Goal: Use online tool/utility: Utilize a website feature to perform a specific function

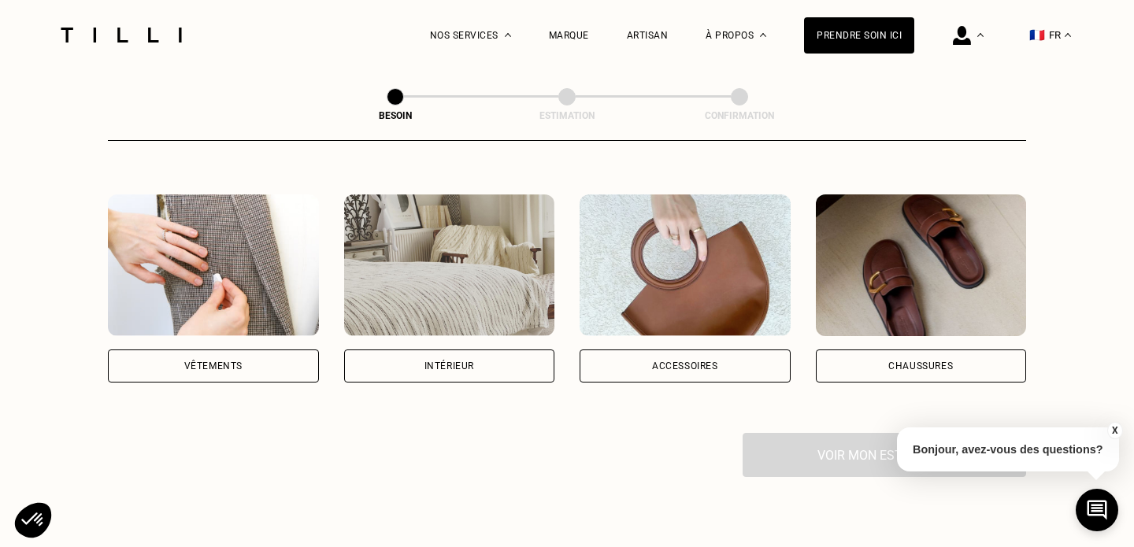
scroll to position [285, 0]
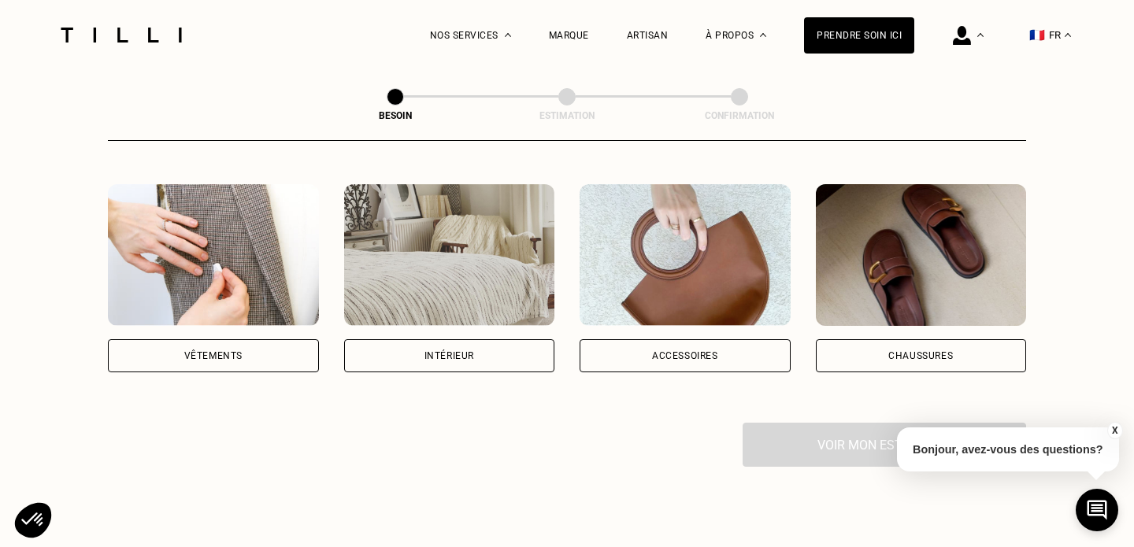
click at [259, 291] on img at bounding box center [213, 255] width 211 height 142
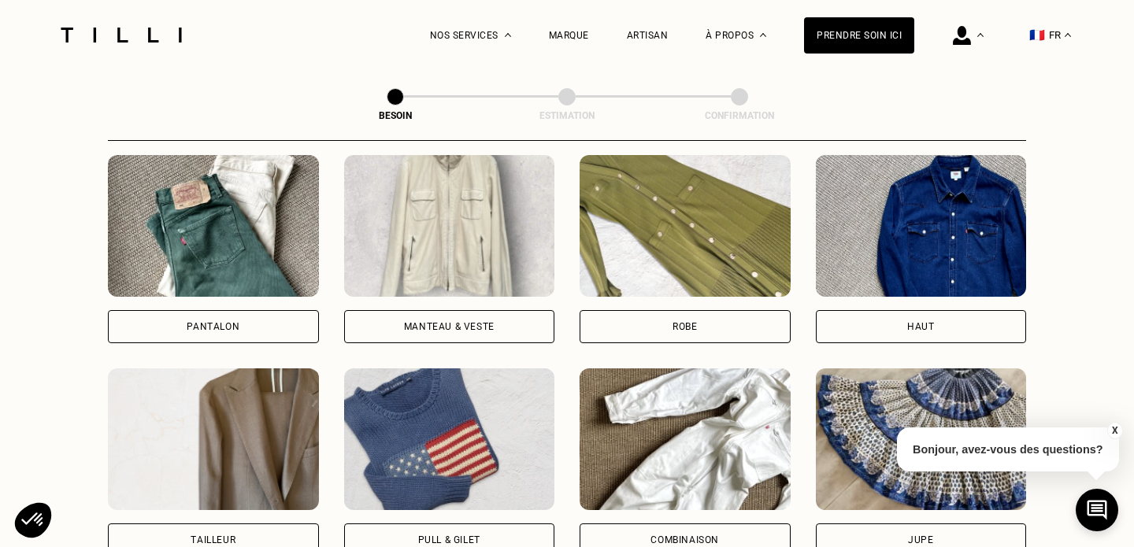
scroll to position [748, 0]
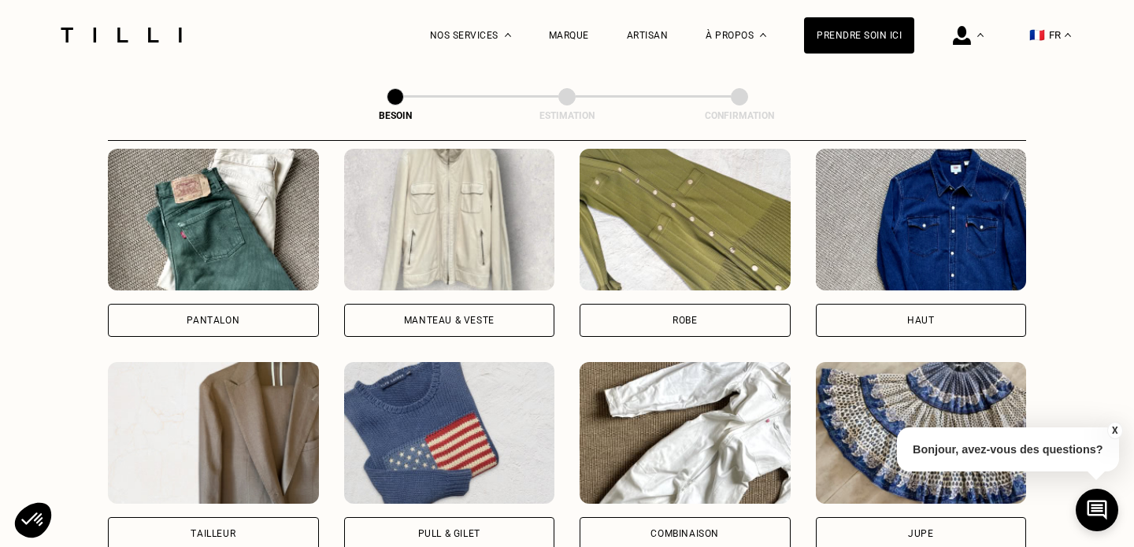
click at [684, 217] on img at bounding box center [685, 220] width 211 height 142
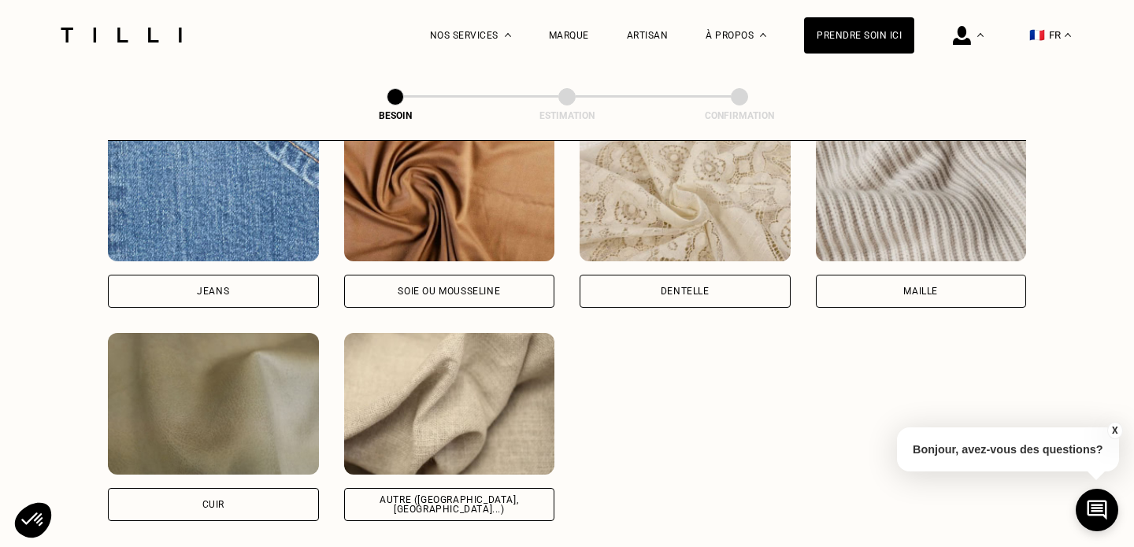
scroll to position [1736, 0]
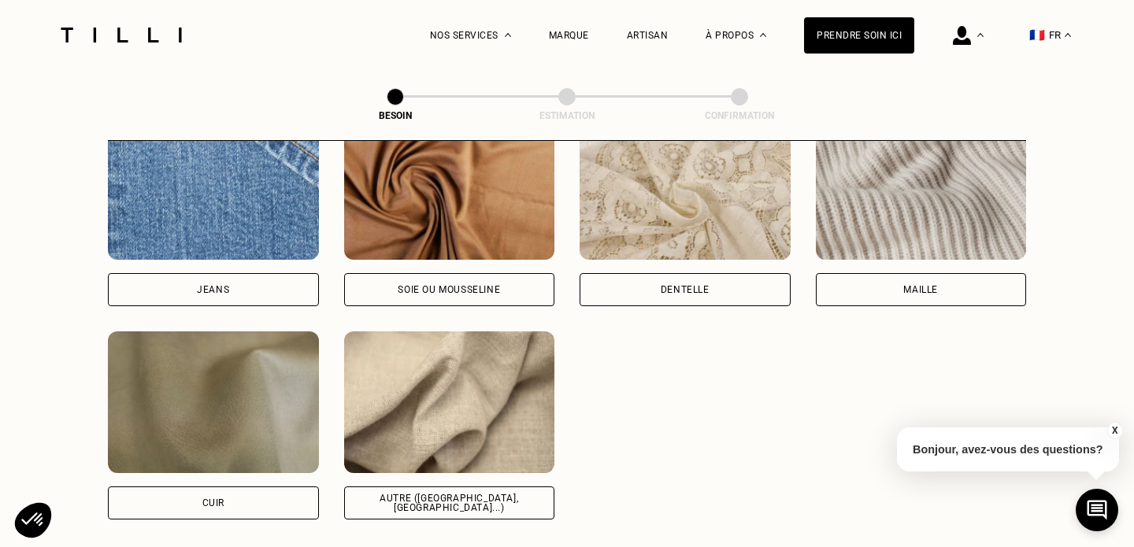
click at [402, 359] on img at bounding box center [449, 403] width 211 height 142
select select "FR"
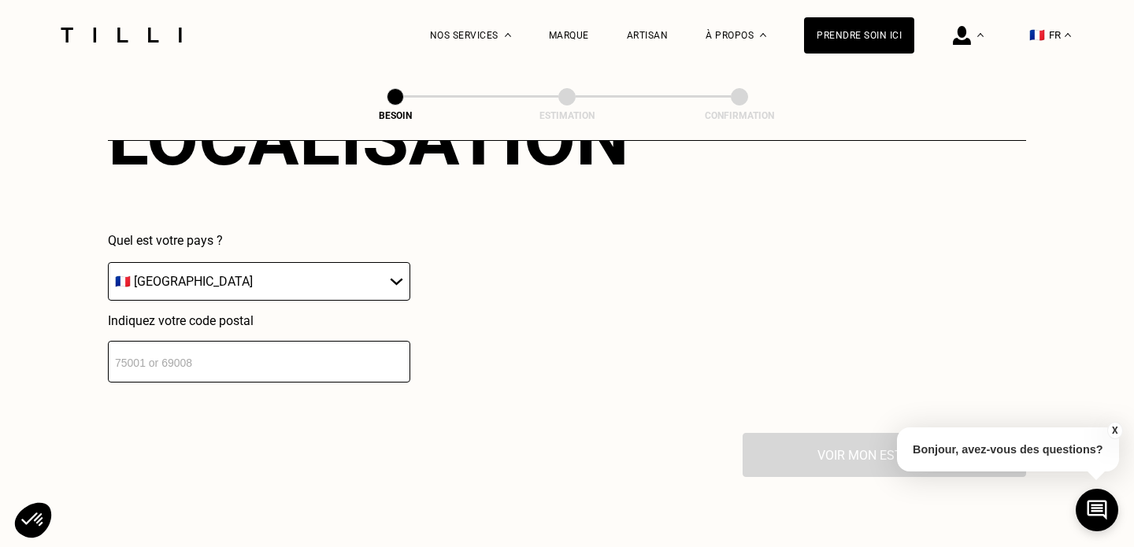
scroll to position [2294, 0]
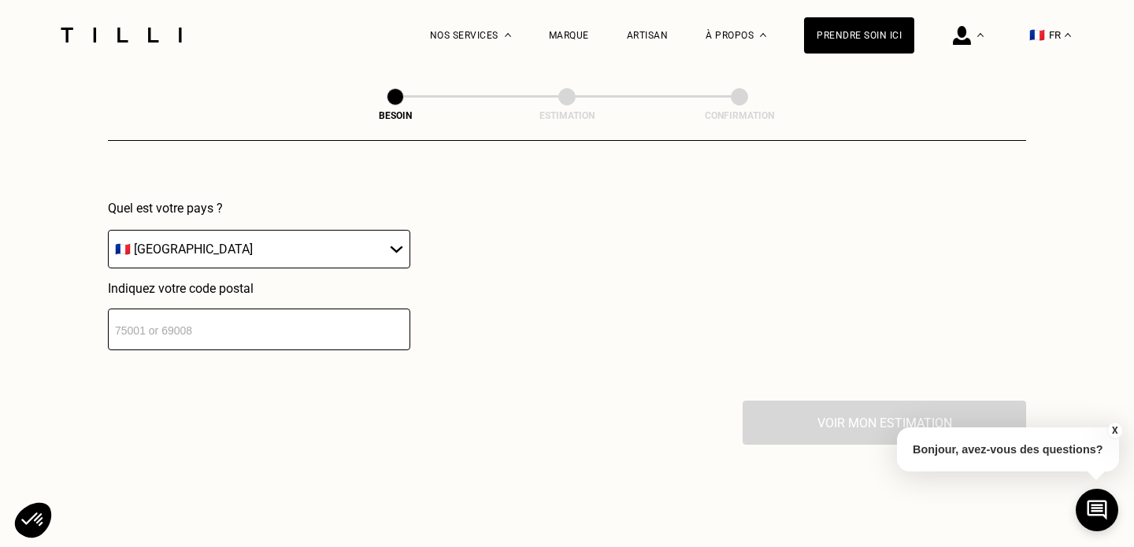
click at [328, 316] on input "number" at bounding box center [259, 330] width 302 height 42
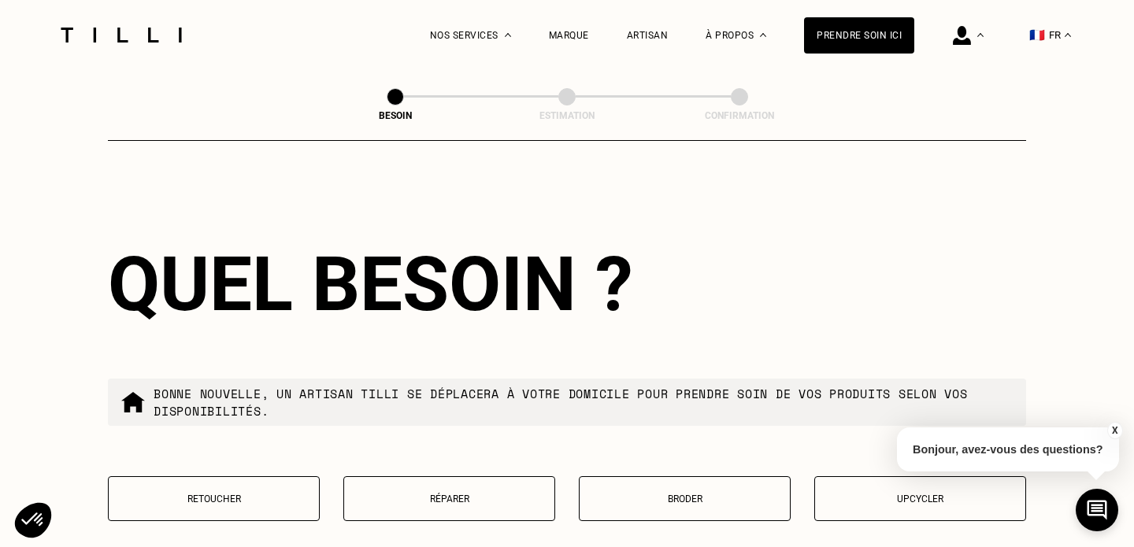
scroll to position [2743, 0]
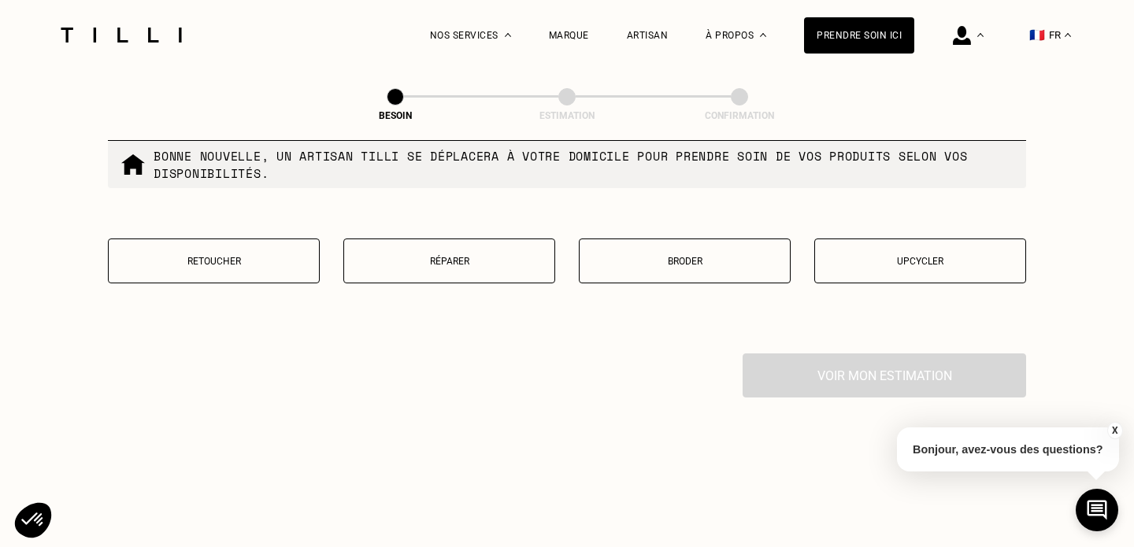
type input "33000"
click at [468, 257] on button "Réparer" at bounding box center [449, 261] width 212 height 45
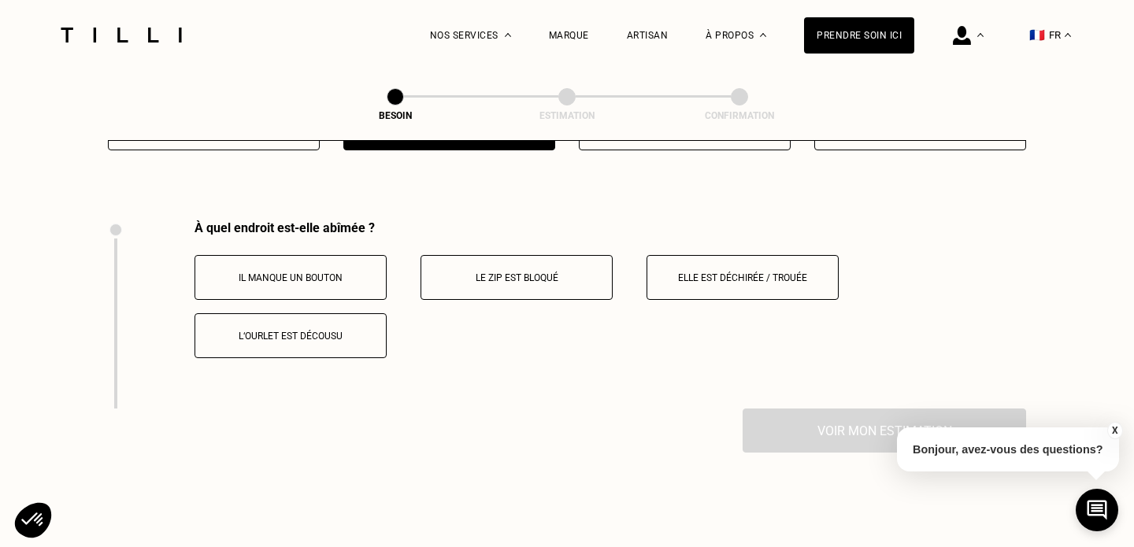
scroll to position [2907, 0]
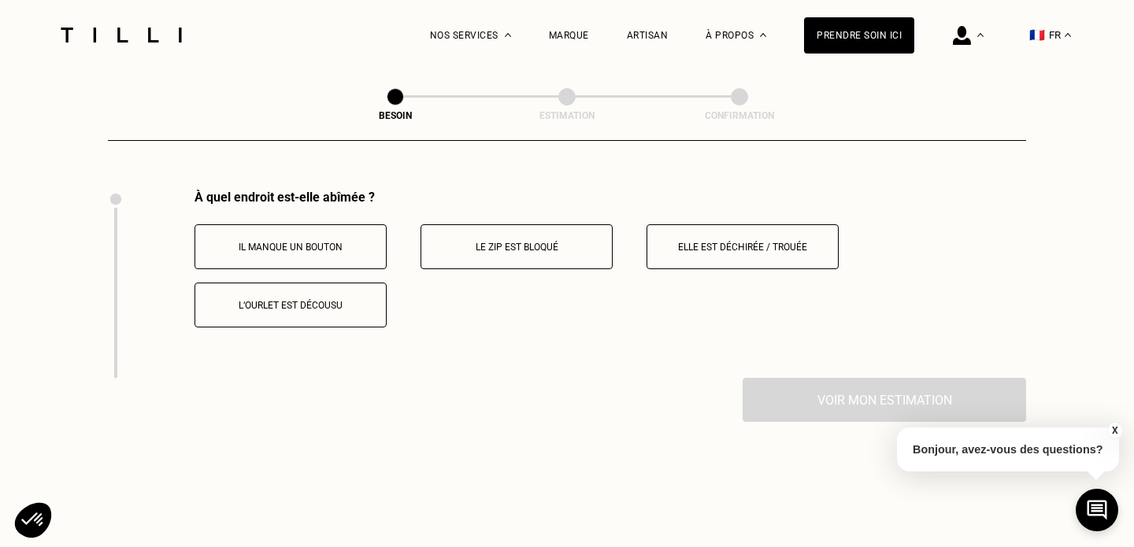
click at [676, 224] on button "Elle est déchirée / trouée" at bounding box center [743, 246] width 192 height 45
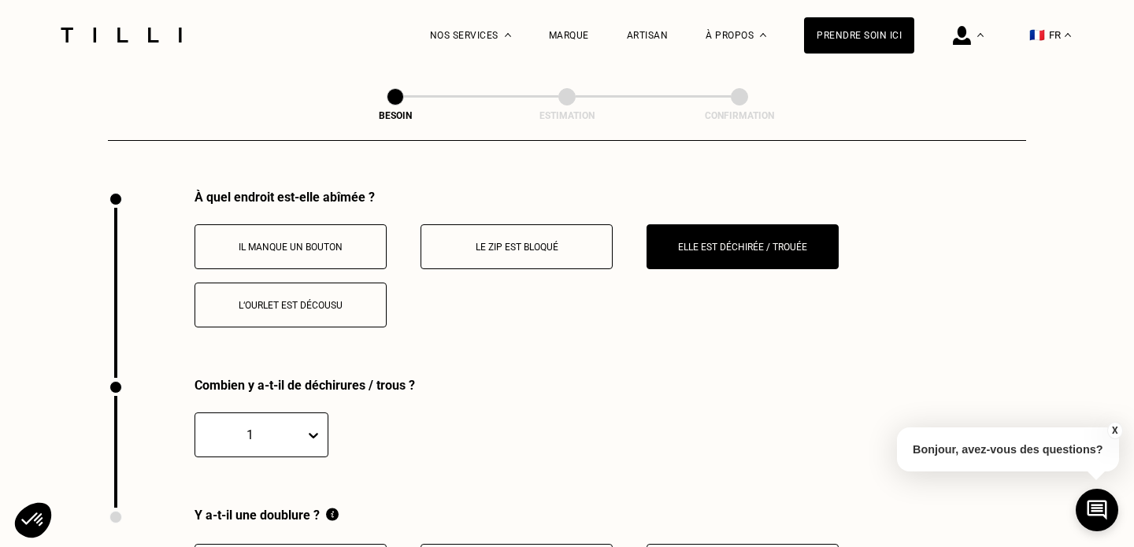
scroll to position [3095, 0]
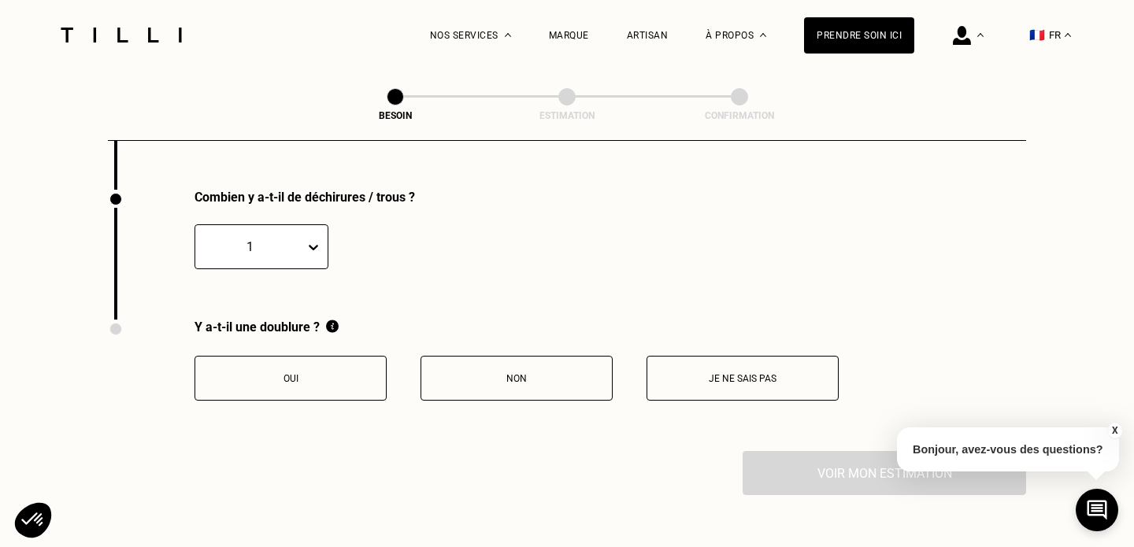
click at [492, 380] on button "Non" at bounding box center [517, 378] width 192 height 45
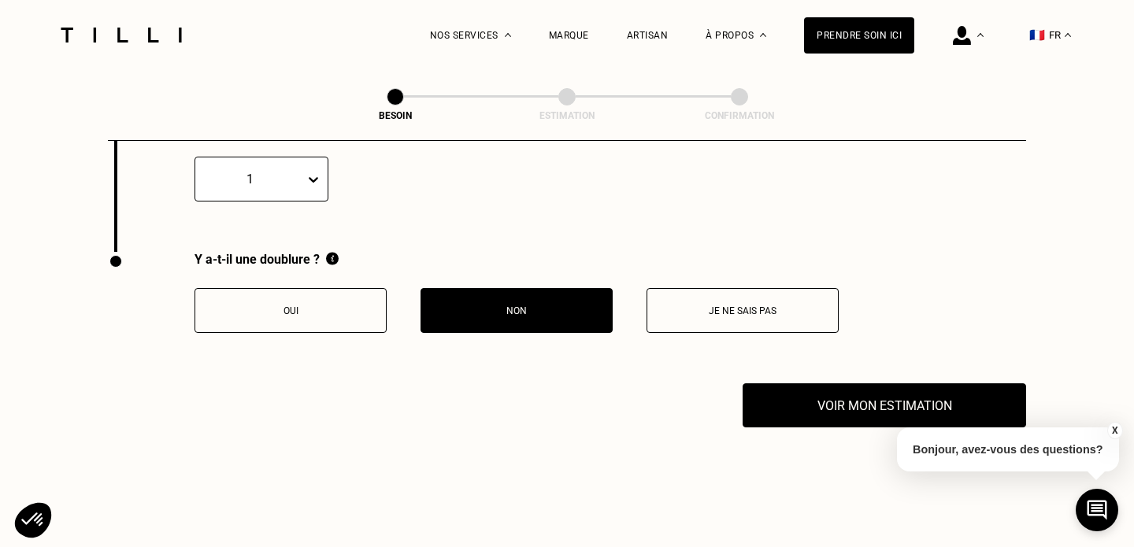
scroll to position [3243, 0]
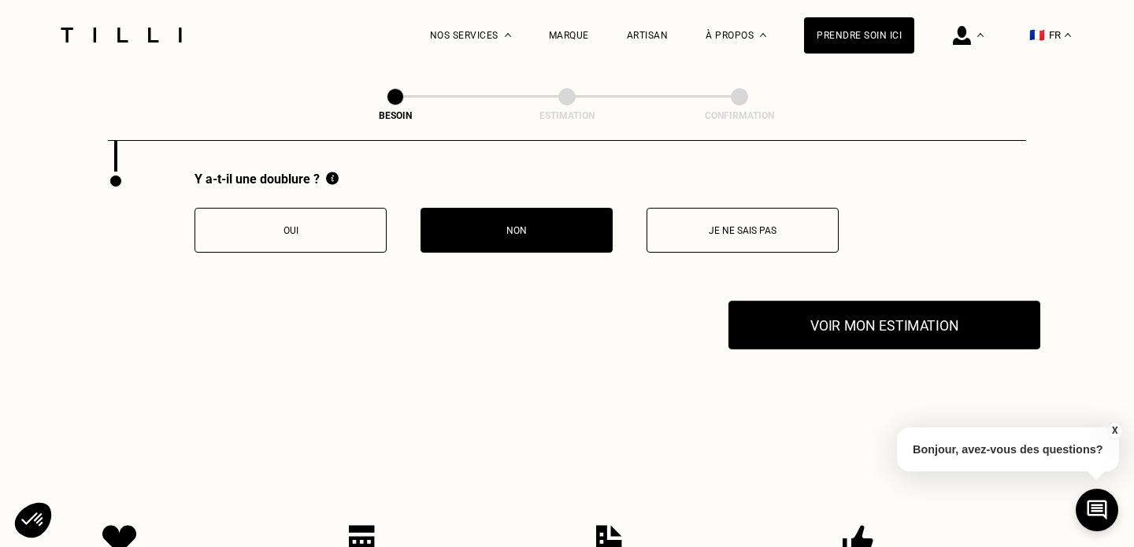
click at [792, 327] on button "Voir mon estimation" at bounding box center [884, 325] width 312 height 49
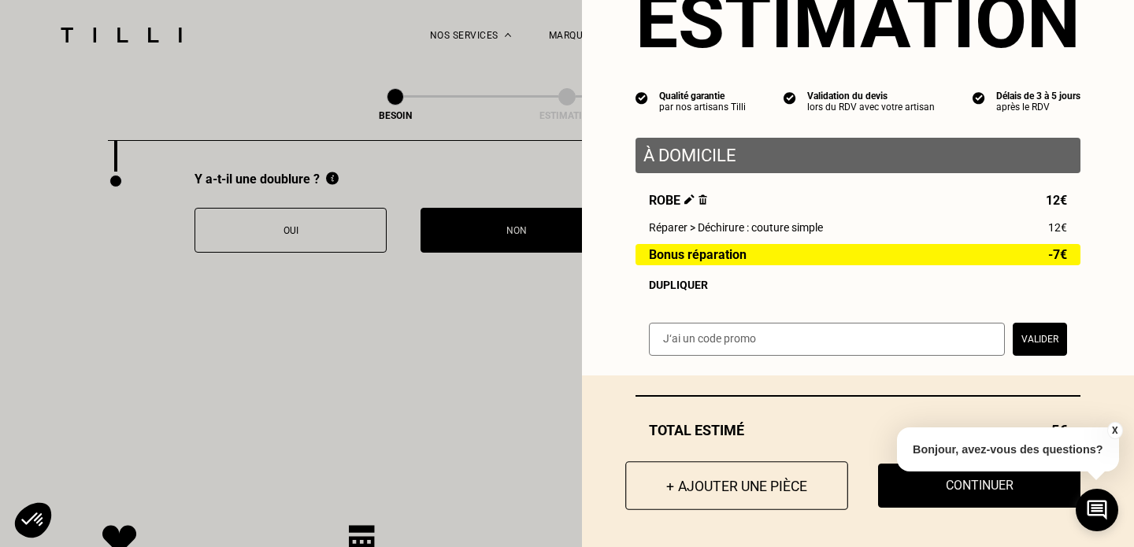
scroll to position [72, 0]
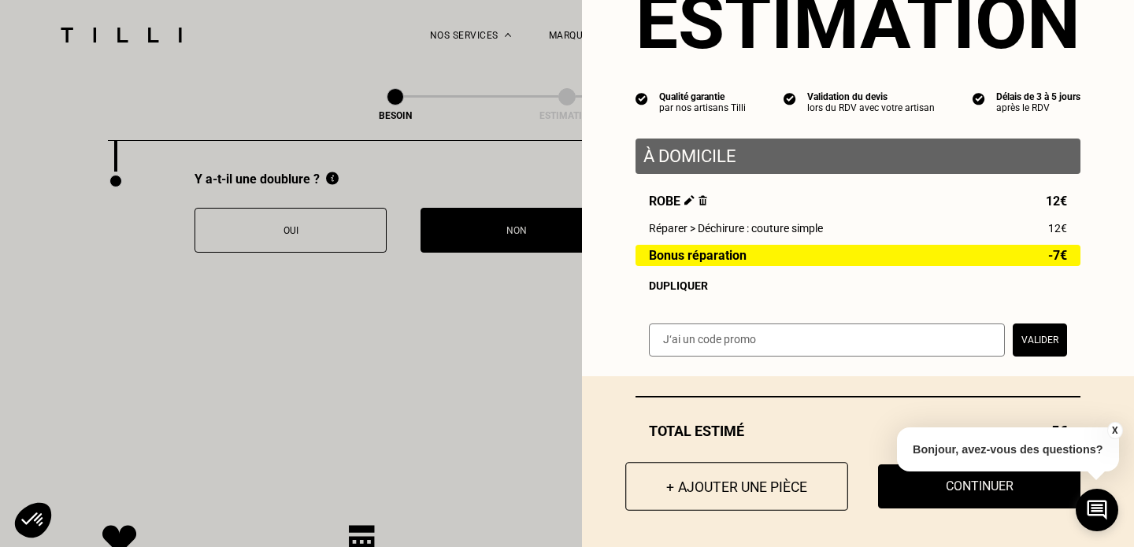
click at [710, 493] on button "+ Ajouter une pièce" at bounding box center [736, 486] width 223 height 49
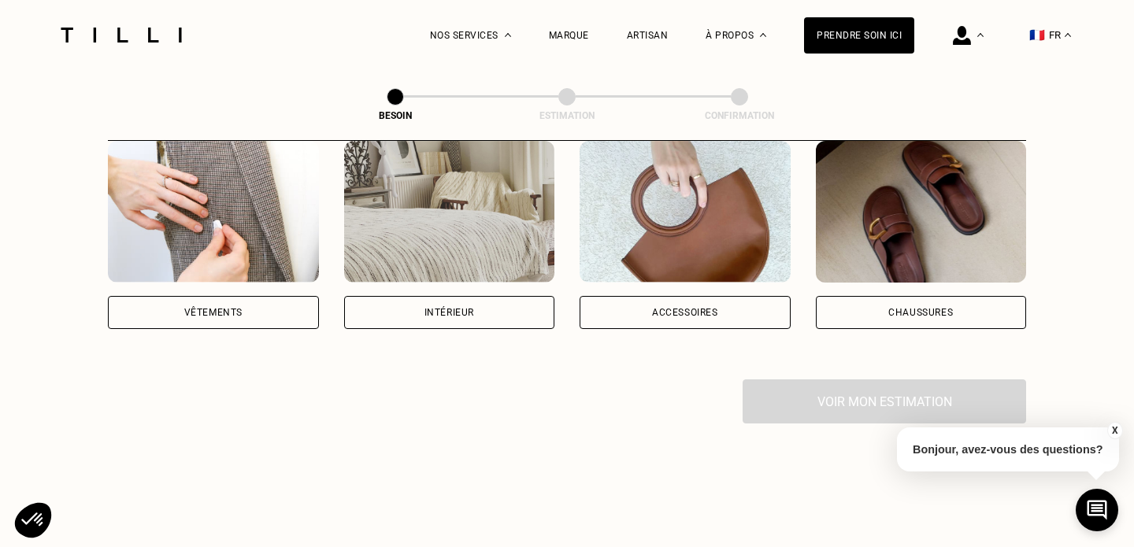
scroll to position [328, 0]
click at [210, 213] on img at bounding box center [213, 213] width 211 height 142
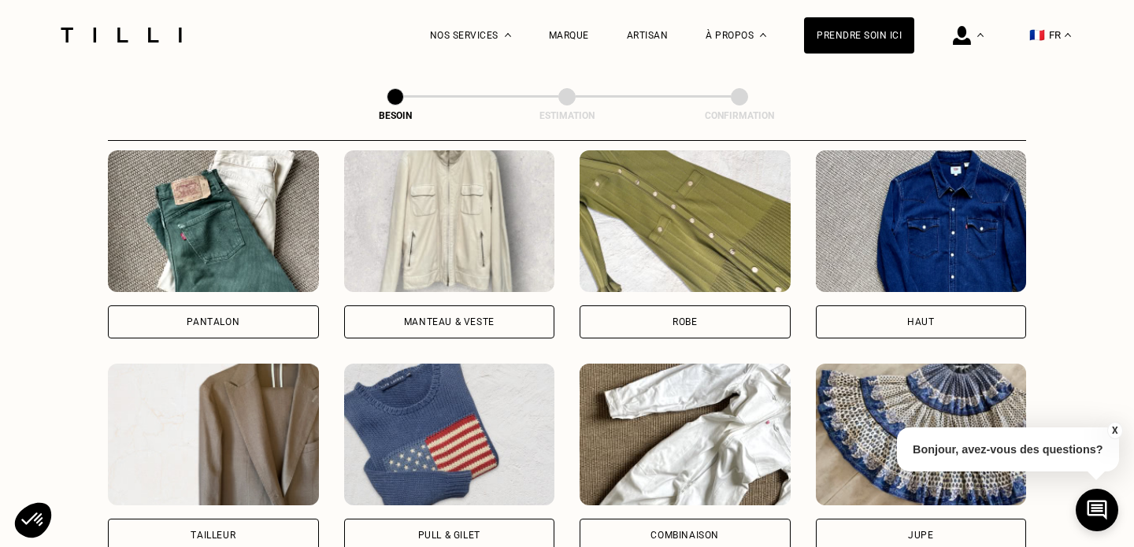
scroll to position [775, 0]
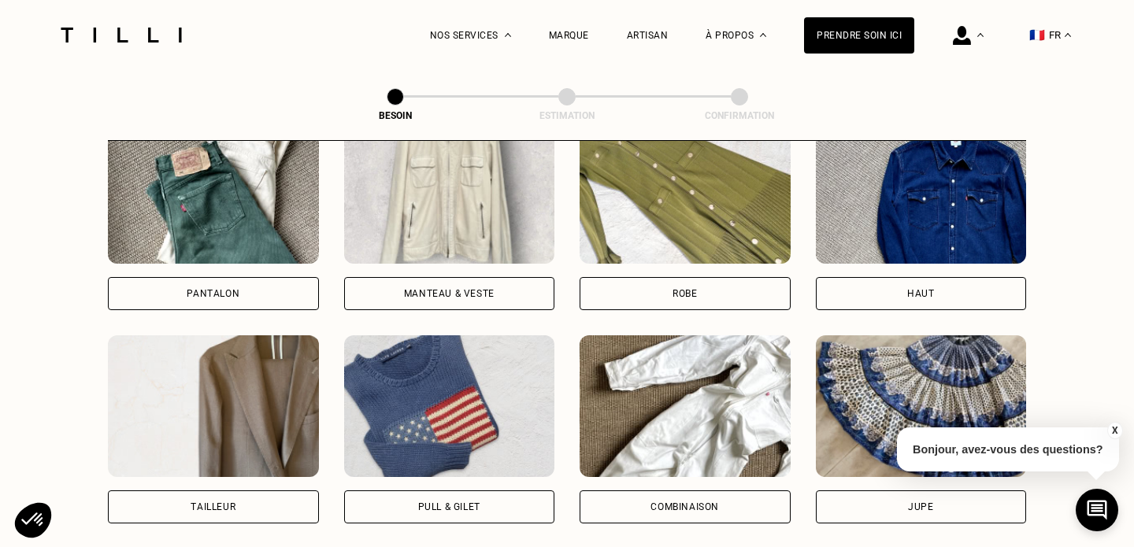
click at [765, 199] on img at bounding box center [685, 193] width 211 height 142
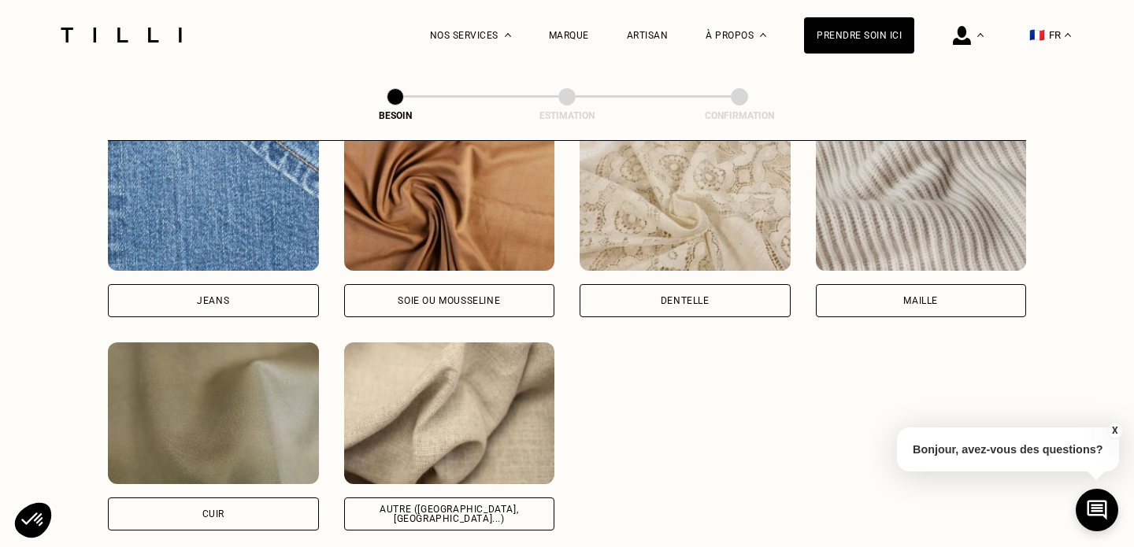
scroll to position [1728, 0]
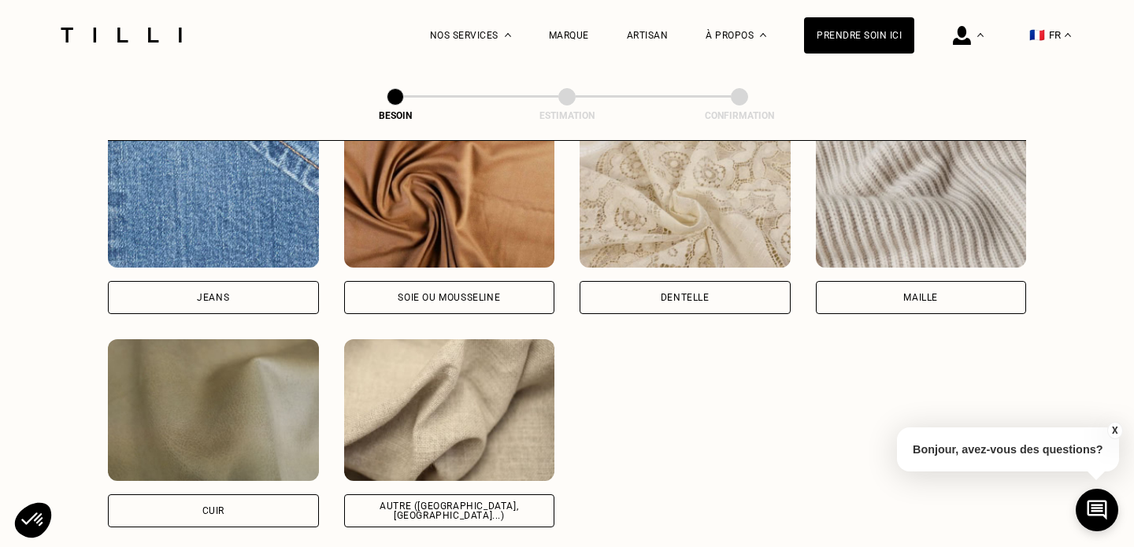
click at [414, 206] on img at bounding box center [449, 197] width 211 height 142
select select "FR"
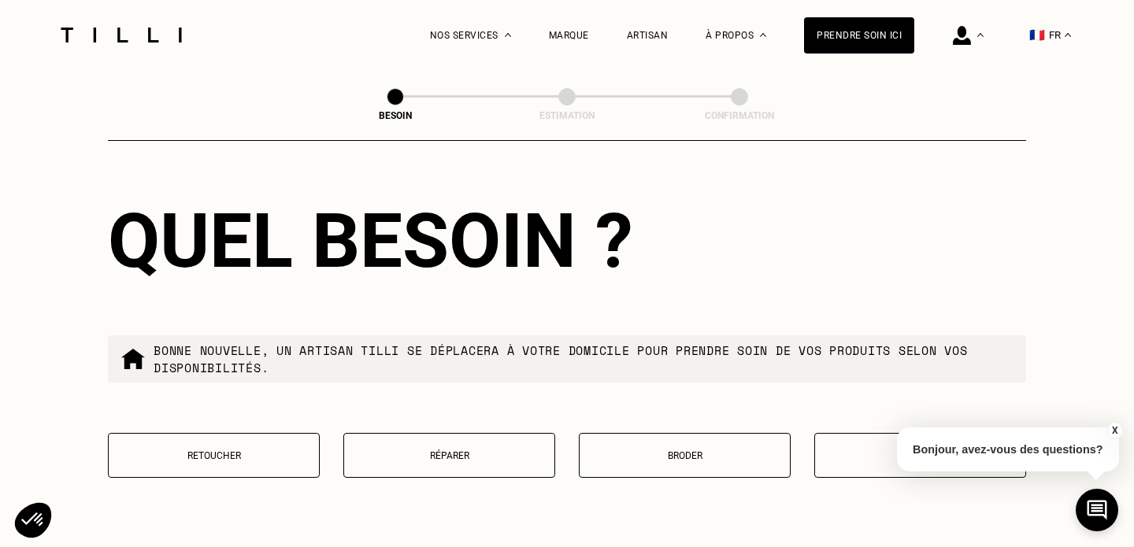
scroll to position [2674, 0]
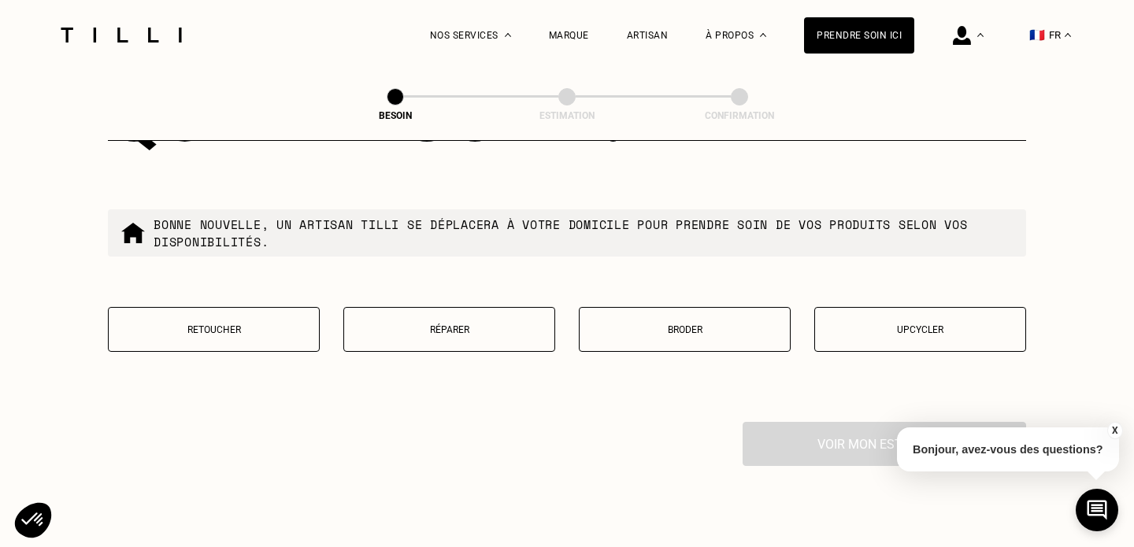
click at [269, 324] on p "Retoucher" at bounding box center [214, 329] width 195 height 11
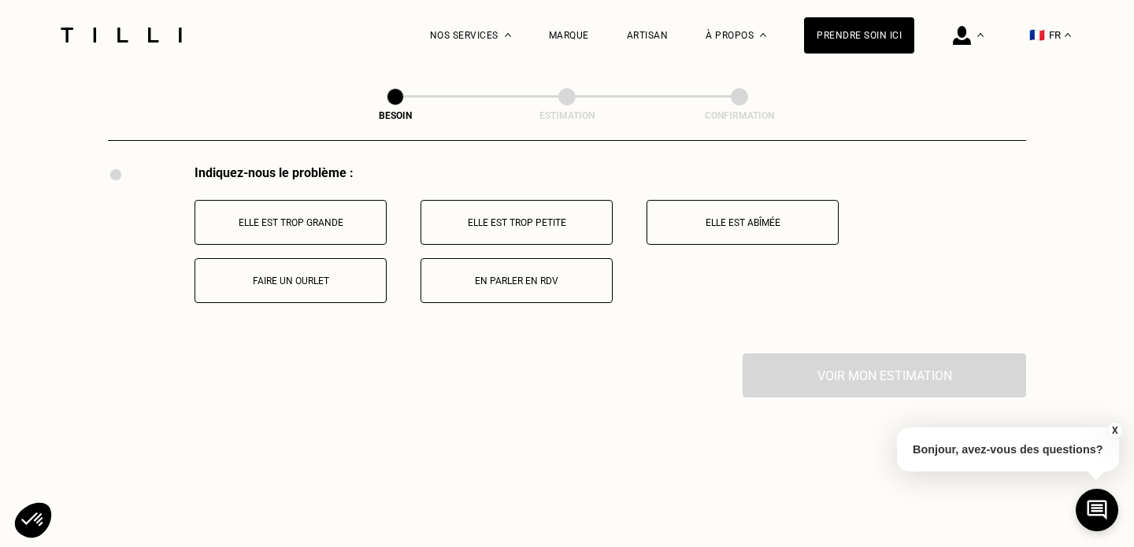
scroll to position [2934, 0]
click at [454, 272] on p "En parler en RDV" at bounding box center [516, 277] width 175 height 11
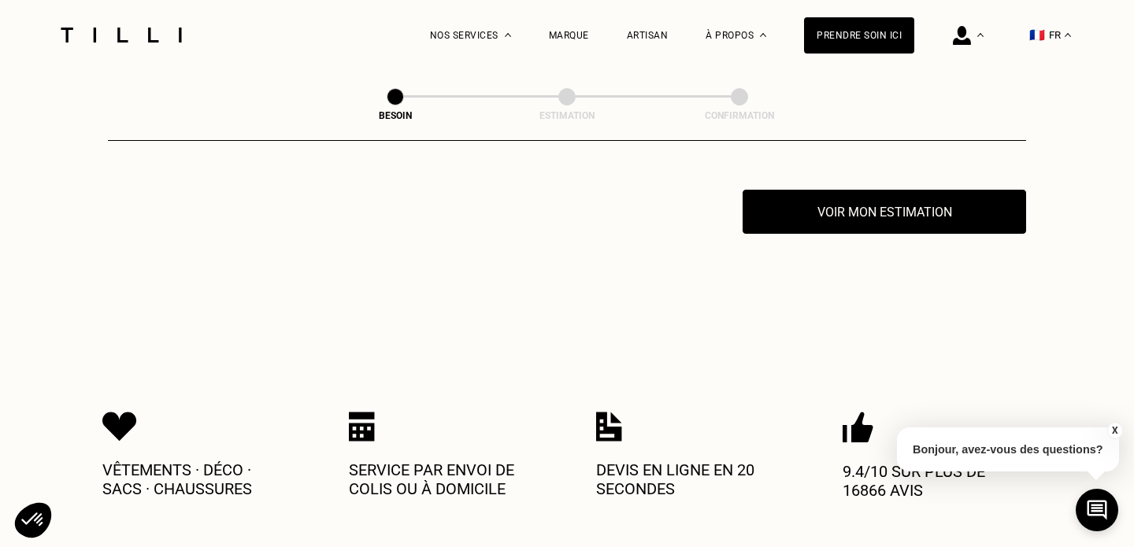
scroll to position [2950, 0]
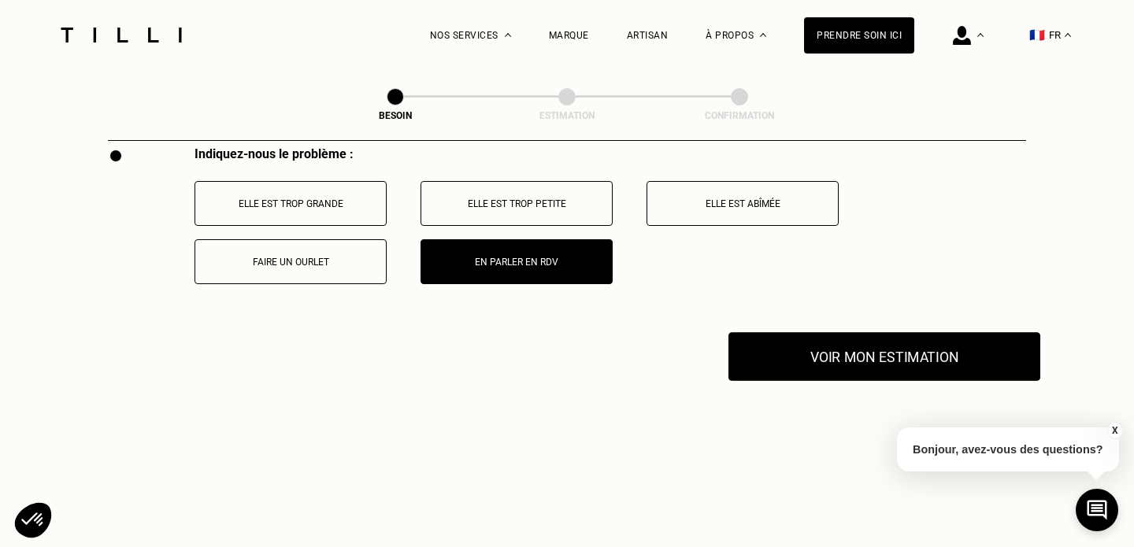
click at [844, 332] on button "Voir mon estimation" at bounding box center [884, 356] width 312 height 49
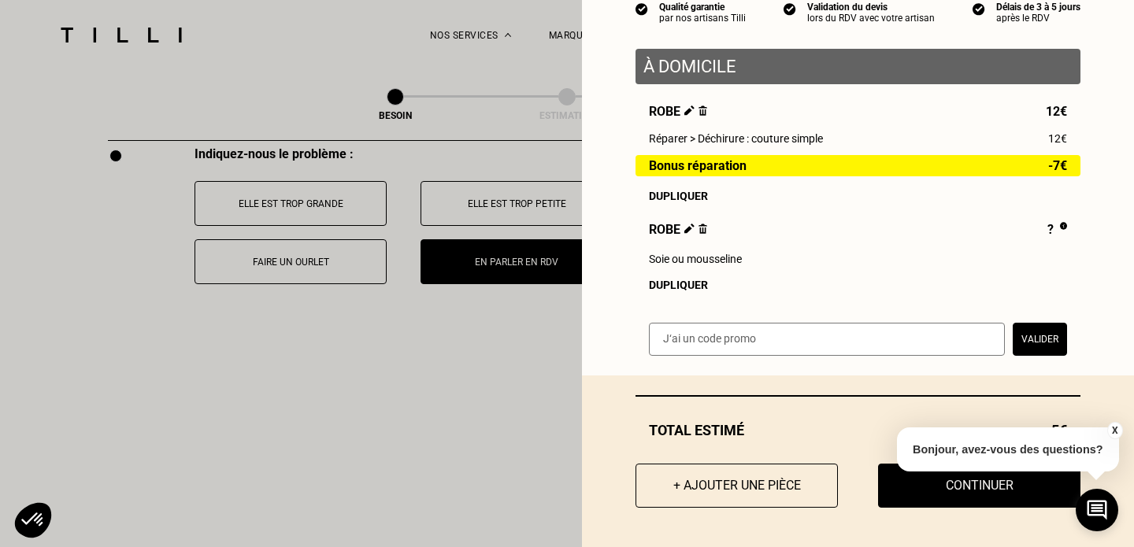
scroll to position [165, 0]
